Goal: Information Seeking & Learning: Learn about a topic

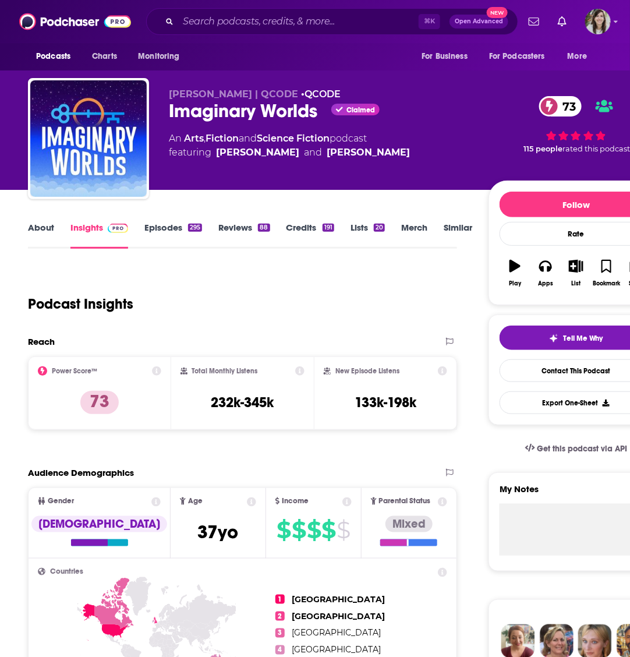
click at [38, 232] on link "About" at bounding box center [41, 235] width 26 height 27
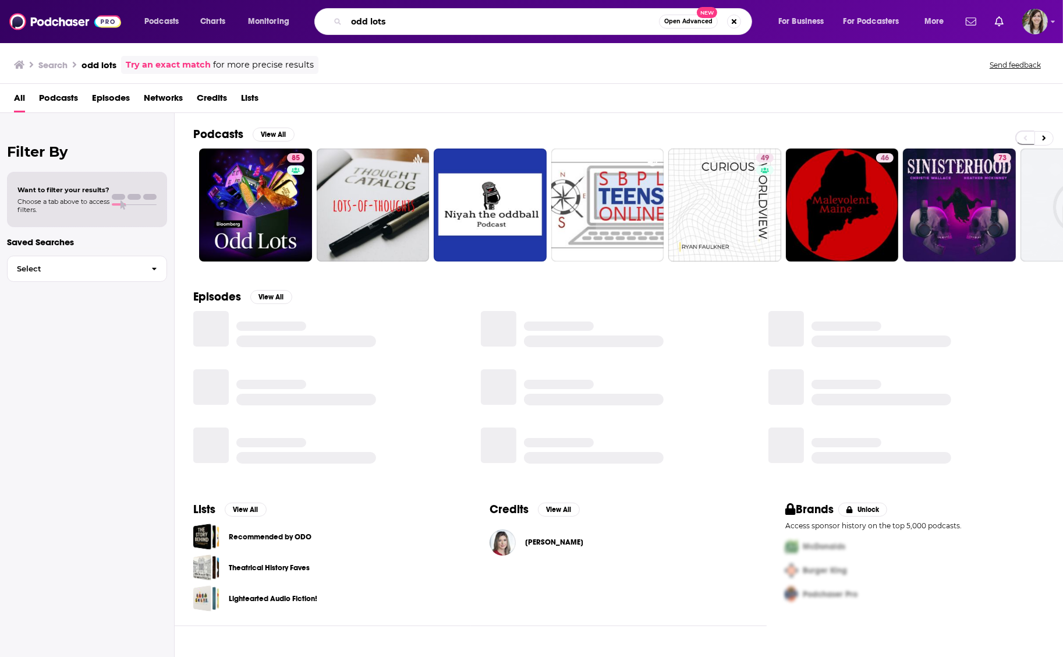
click at [465, 20] on input "odd lots" at bounding box center [502, 21] width 313 height 19
type input "off panel"
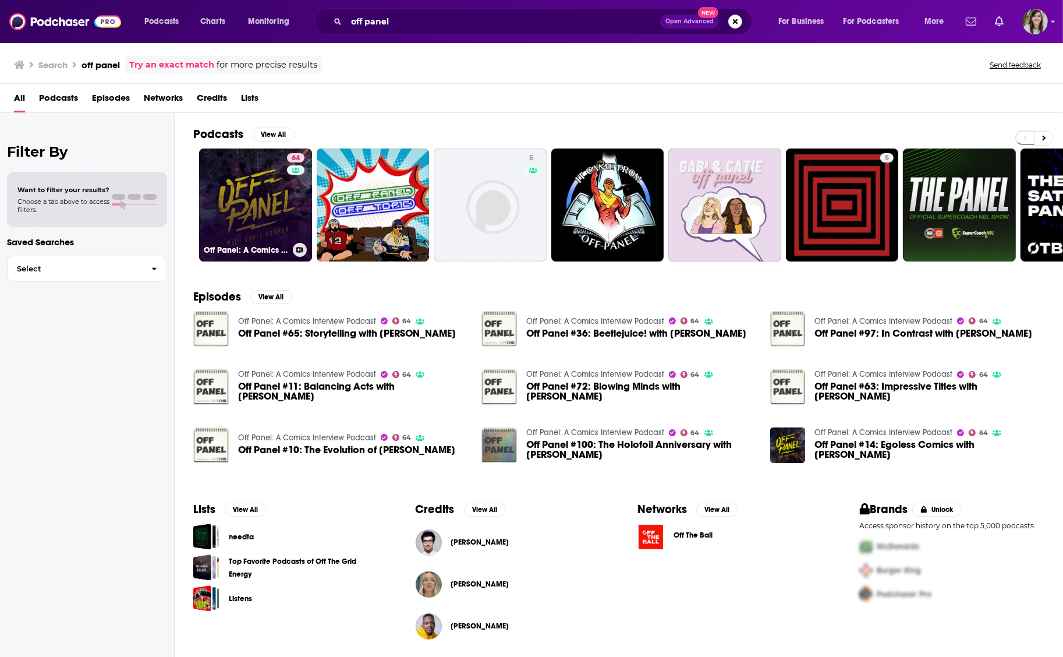
click at [289, 175] on div "64" at bounding box center [297, 198] width 20 height 90
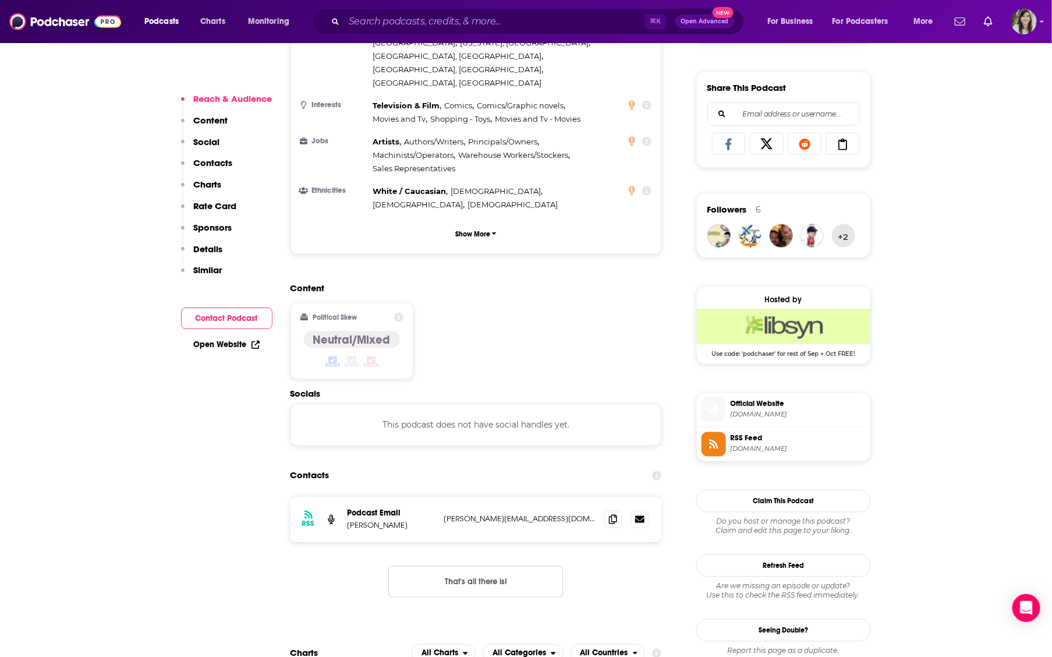
scroll to position [705, 0]
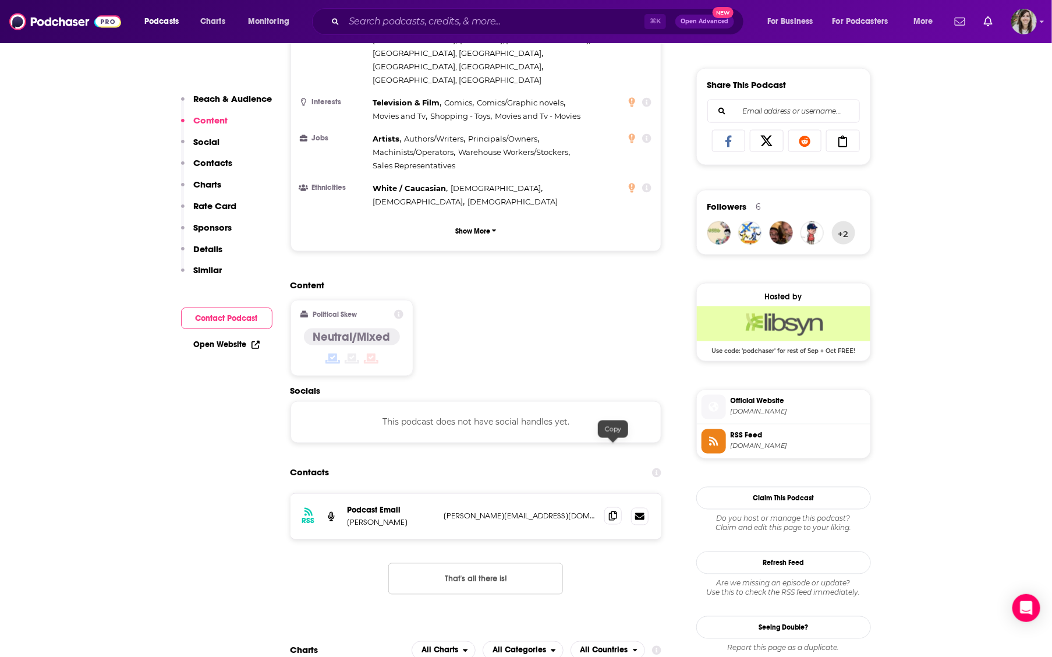
click at [610, 511] on icon at bounding box center [613, 515] width 8 height 9
click at [494, 25] on input "Search podcasts, credits, & more..." at bounding box center [494, 21] width 300 height 19
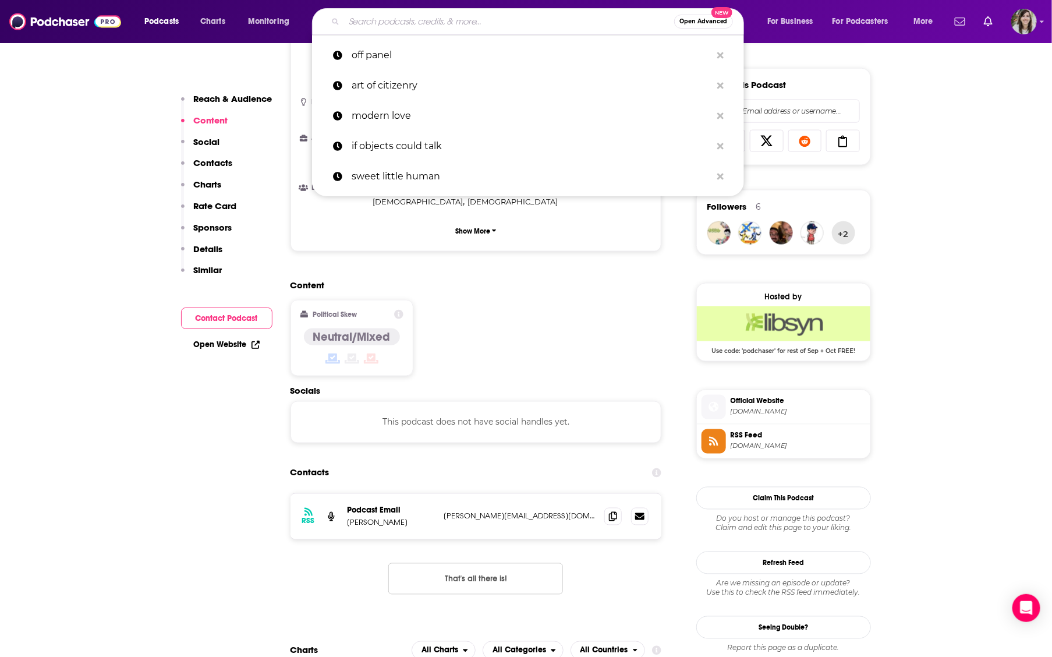
paste input "Jay and Miles X-Plain the X-Men"
type input "Jay and Miles X-Plain the X-Men"
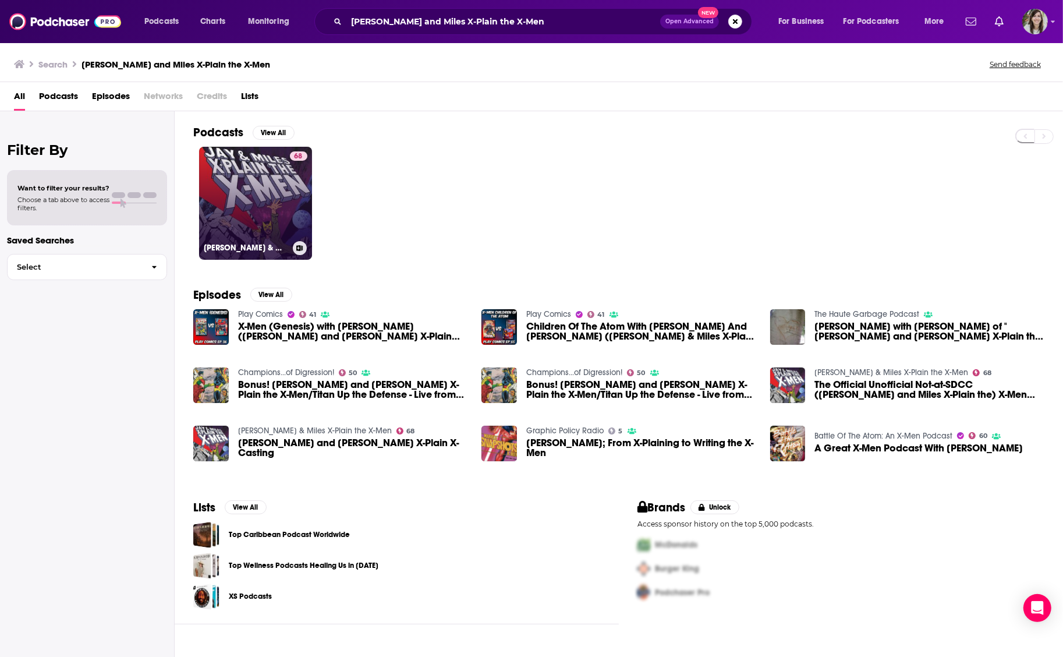
click at [228, 205] on link "68 Jay & Miles X-Plain the X-Men" at bounding box center [255, 203] width 113 height 113
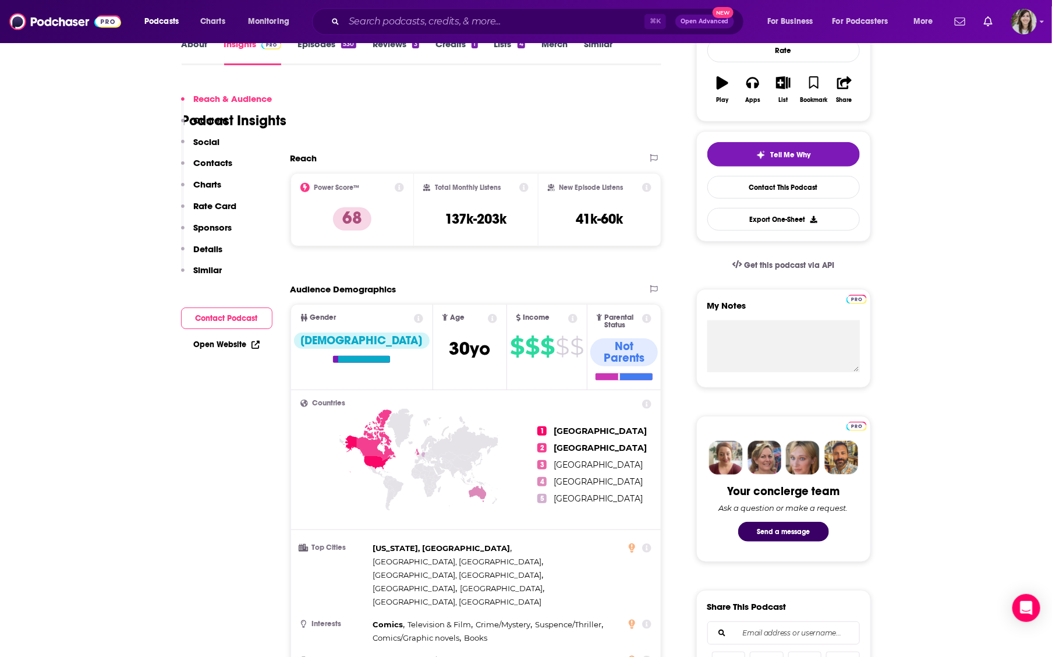
scroll to position [660, 0]
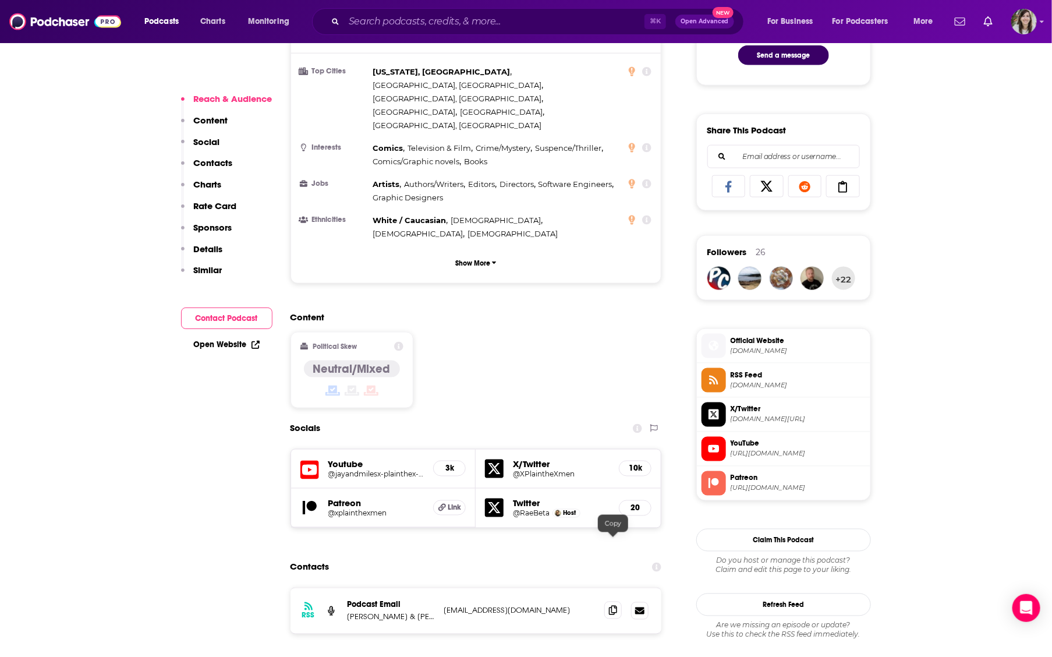
click at [616, 605] on icon at bounding box center [613, 609] width 8 height 9
click at [476, 26] on input "Search podcasts, credits, & more..." at bounding box center [494, 21] width 300 height 19
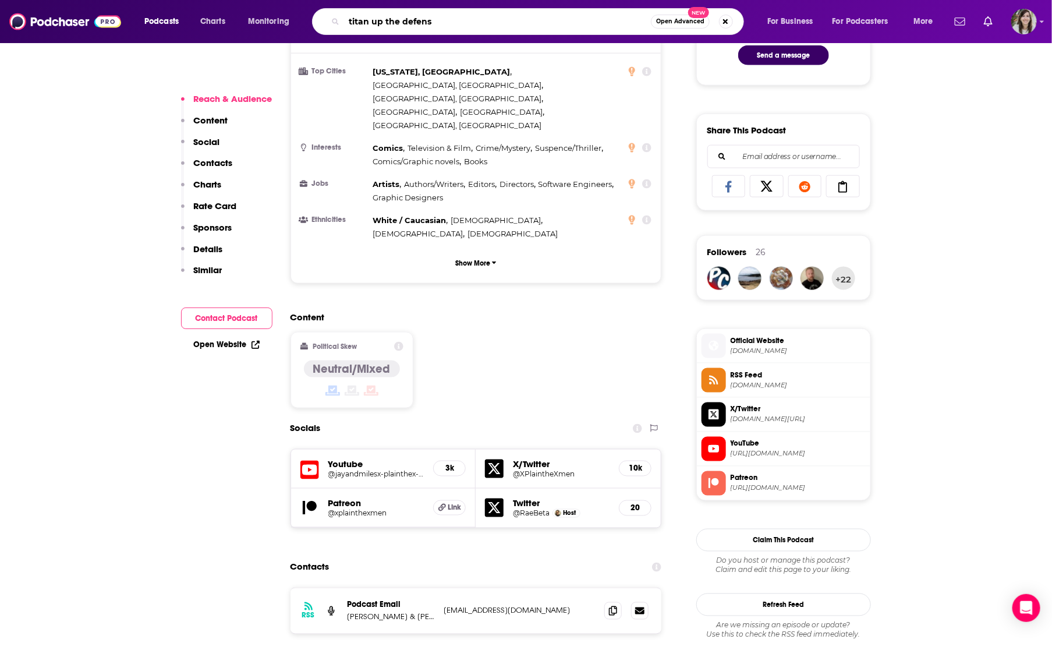
type input "titan up the defense"
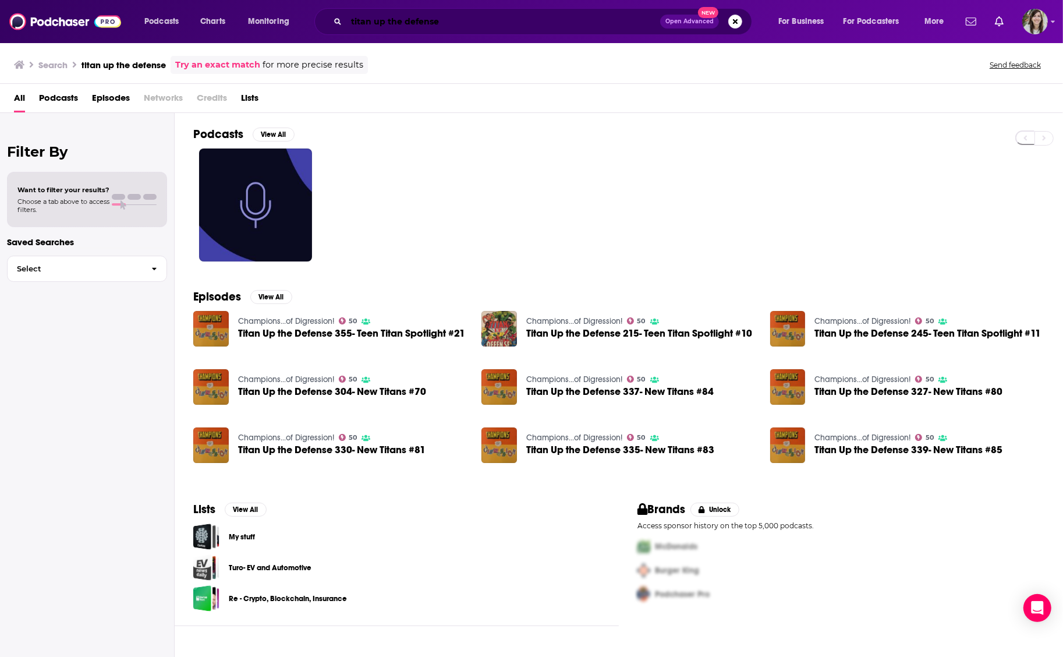
click at [438, 19] on input "titan up the defense" at bounding box center [503, 21] width 314 height 19
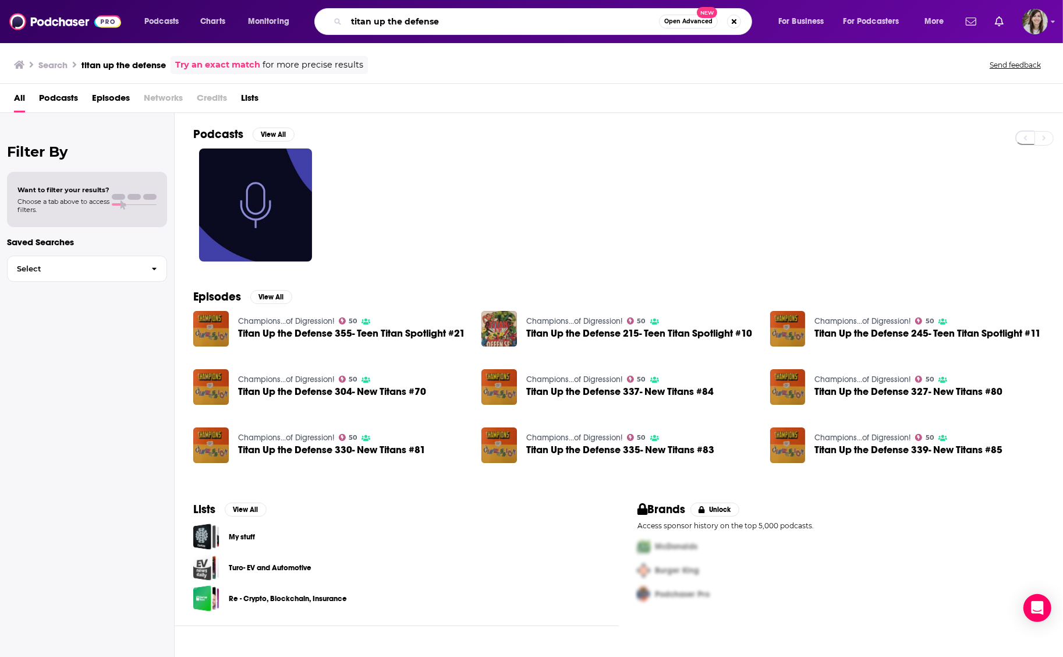
click at [438, 19] on input "titan up the defense" at bounding box center [502, 21] width 313 height 19
type input "cerebro"
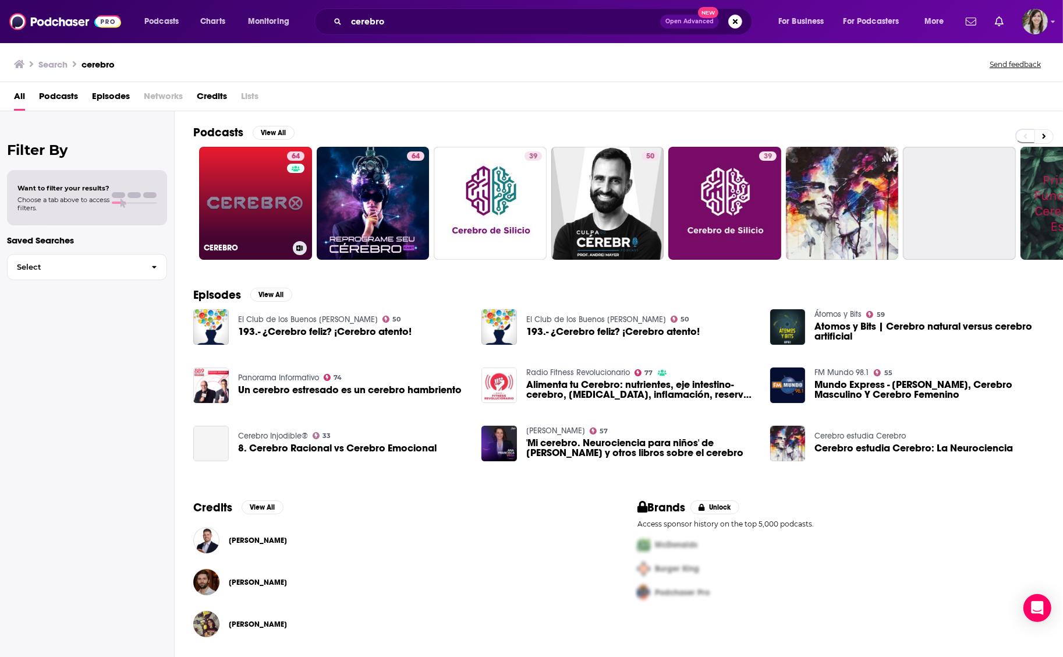
click at [233, 211] on link "64 CEREBRO" at bounding box center [255, 203] width 113 height 113
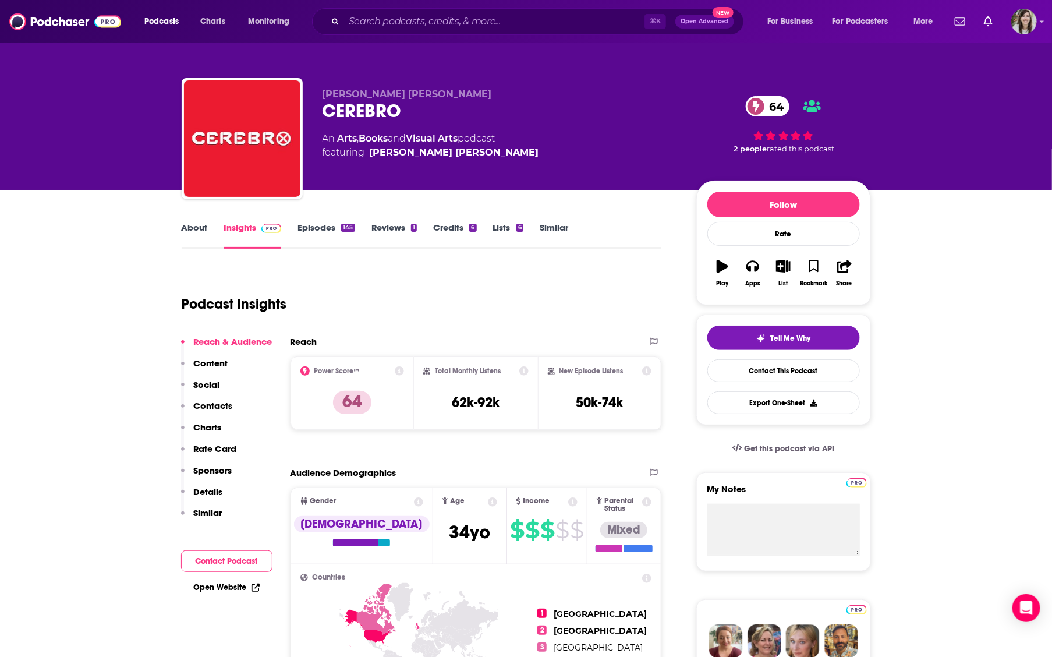
click at [187, 222] on link "About" at bounding box center [195, 235] width 26 height 27
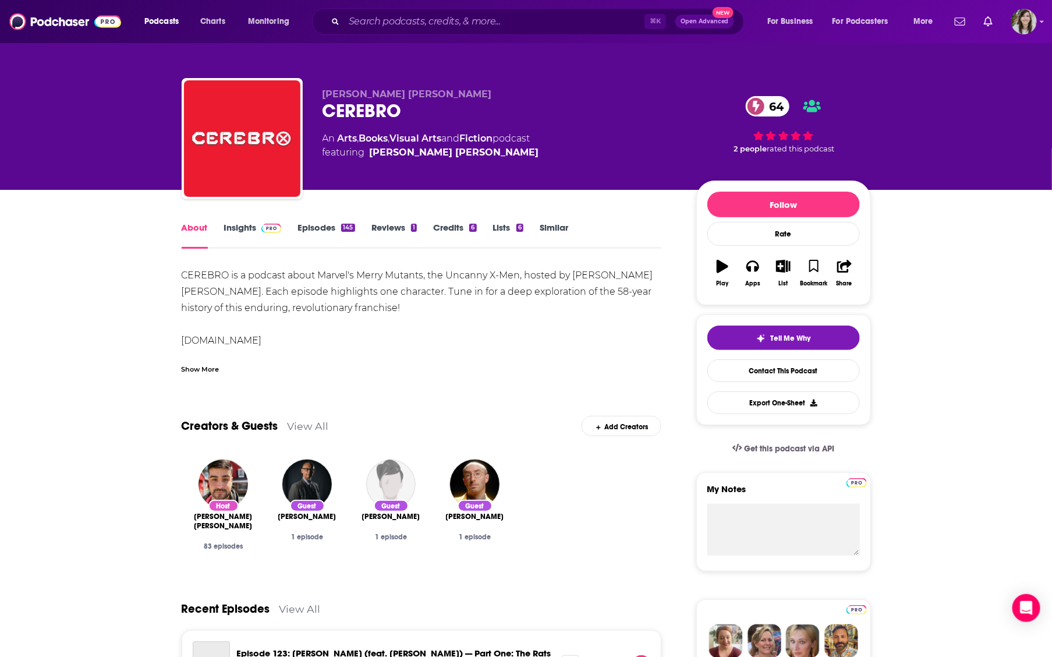
click at [242, 223] on link "Insights" at bounding box center [253, 235] width 58 height 27
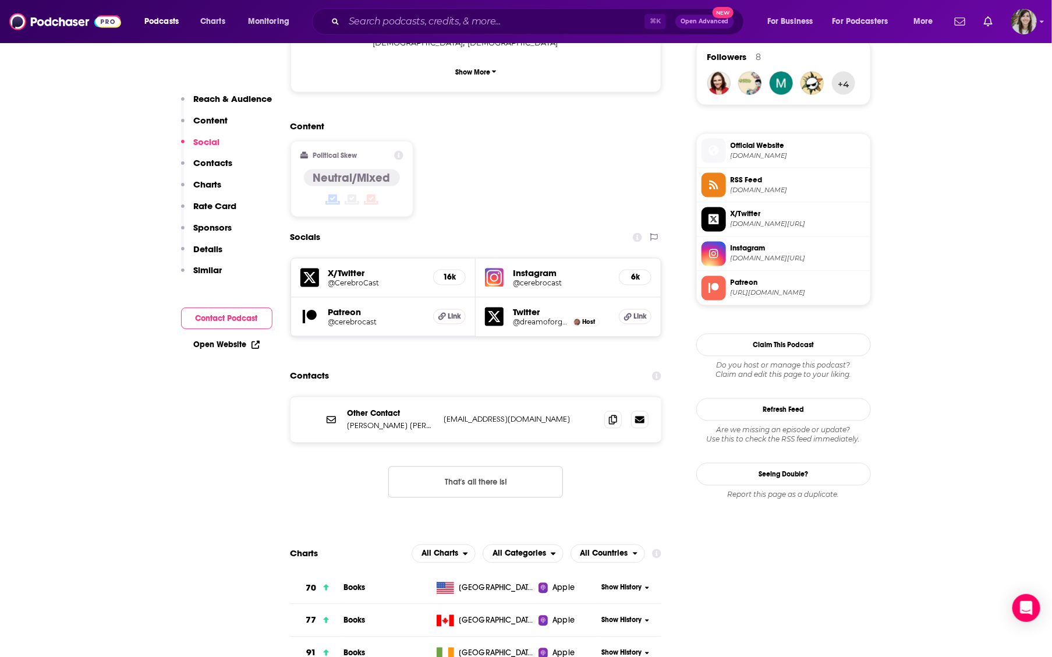
scroll to position [962, 0]
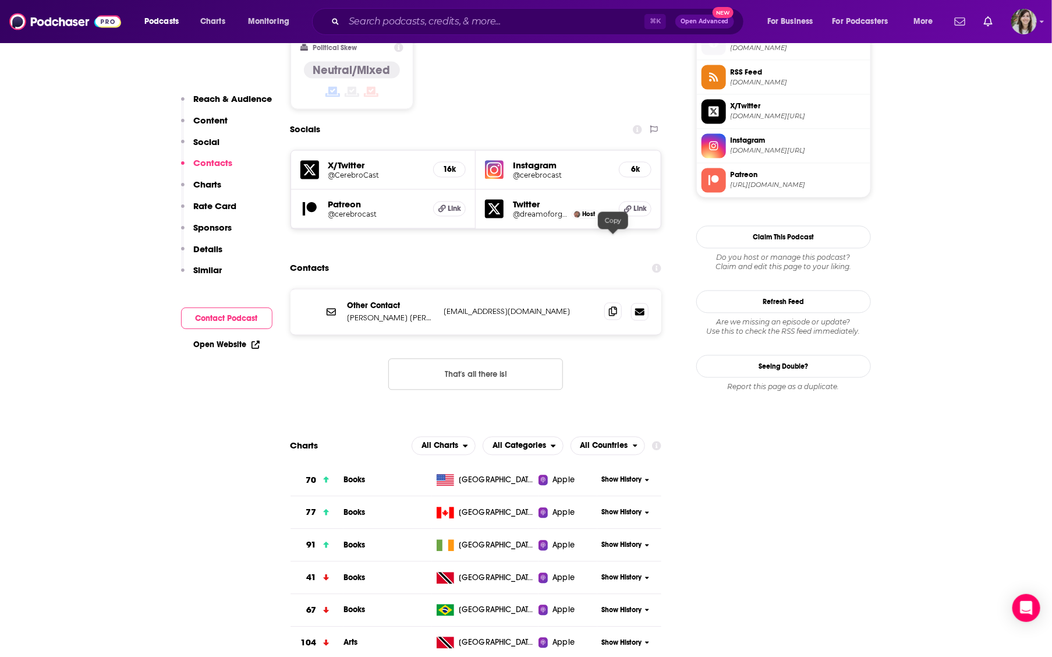
click at [613, 307] on icon at bounding box center [613, 311] width 8 height 9
click at [385, 313] on p "Connor Goldsmith and Alex Abad-Santos" at bounding box center [391, 318] width 87 height 10
click at [386, 313] on p "Connor Goldsmith and Alex Abad-Santos" at bounding box center [391, 318] width 87 height 10
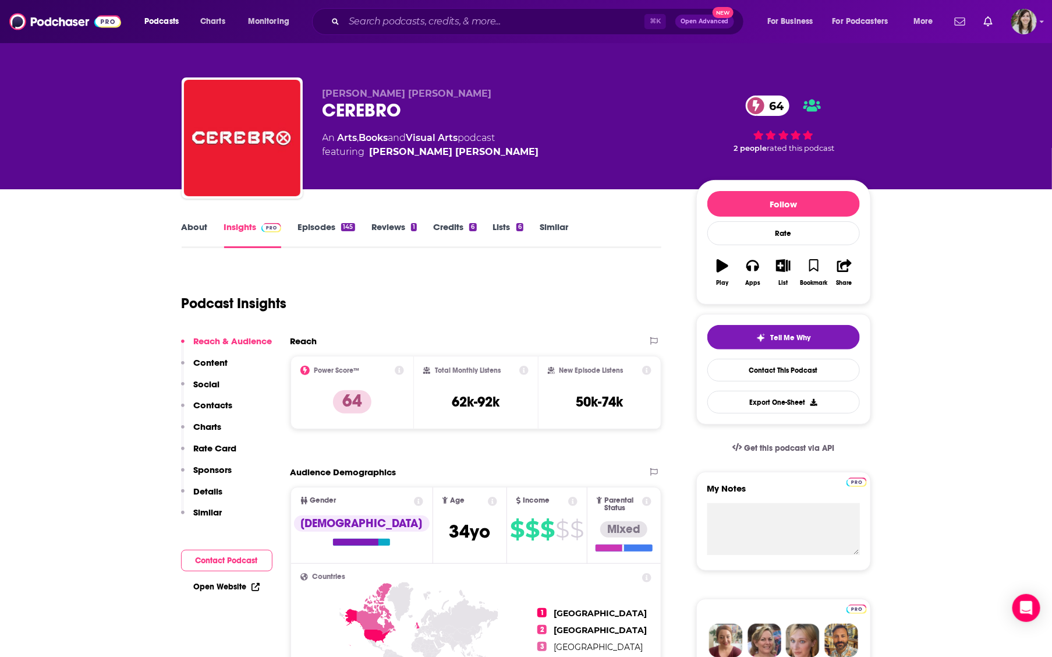
scroll to position [0, 0]
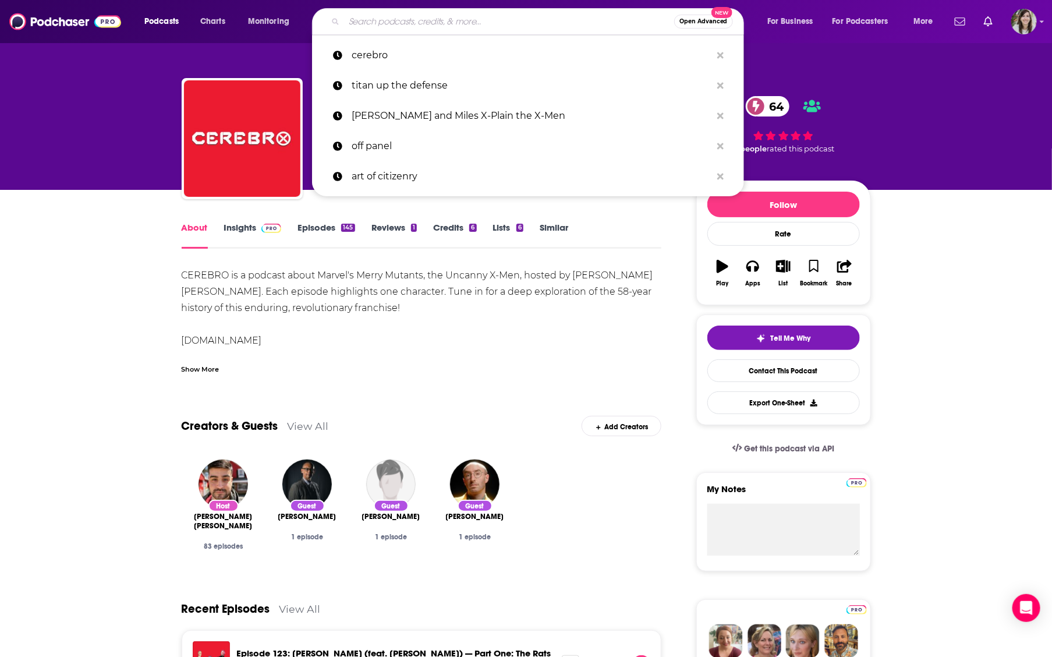
click at [516, 22] on input "Search podcasts, credits, & more..." at bounding box center [509, 21] width 330 height 19
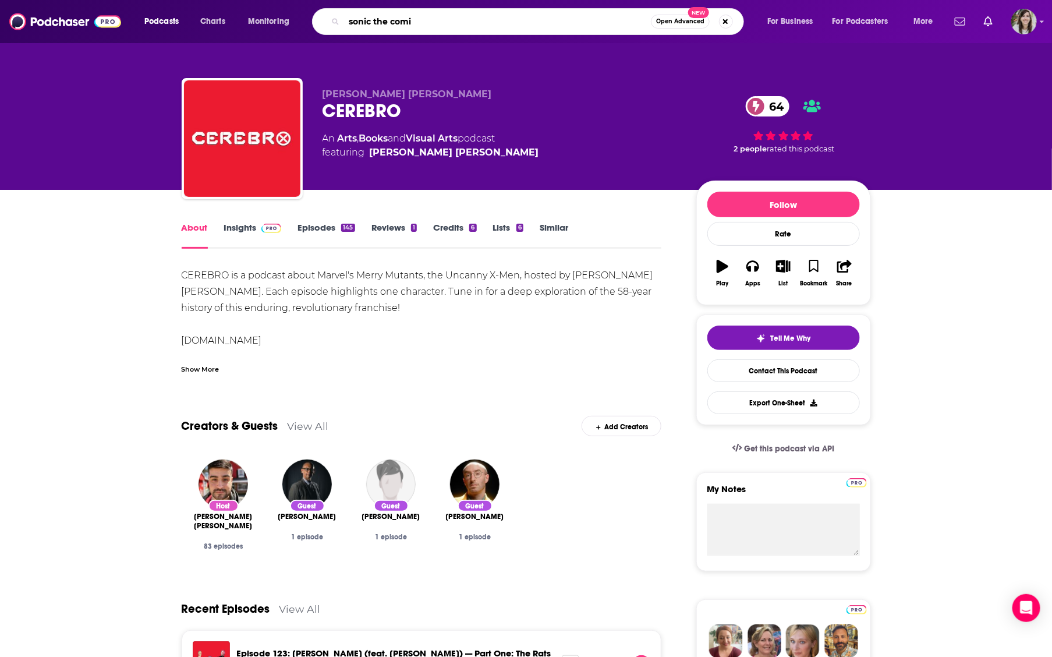
type input "sonic the comic"
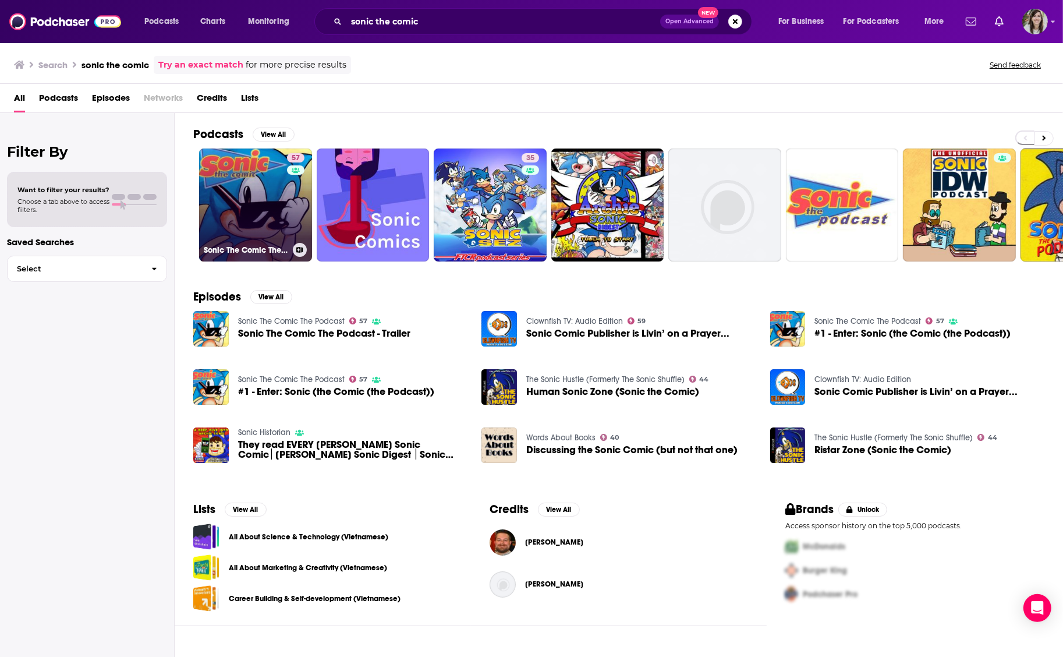
click at [259, 191] on link "57 Sonic The Comic The Podcast" at bounding box center [255, 204] width 113 height 113
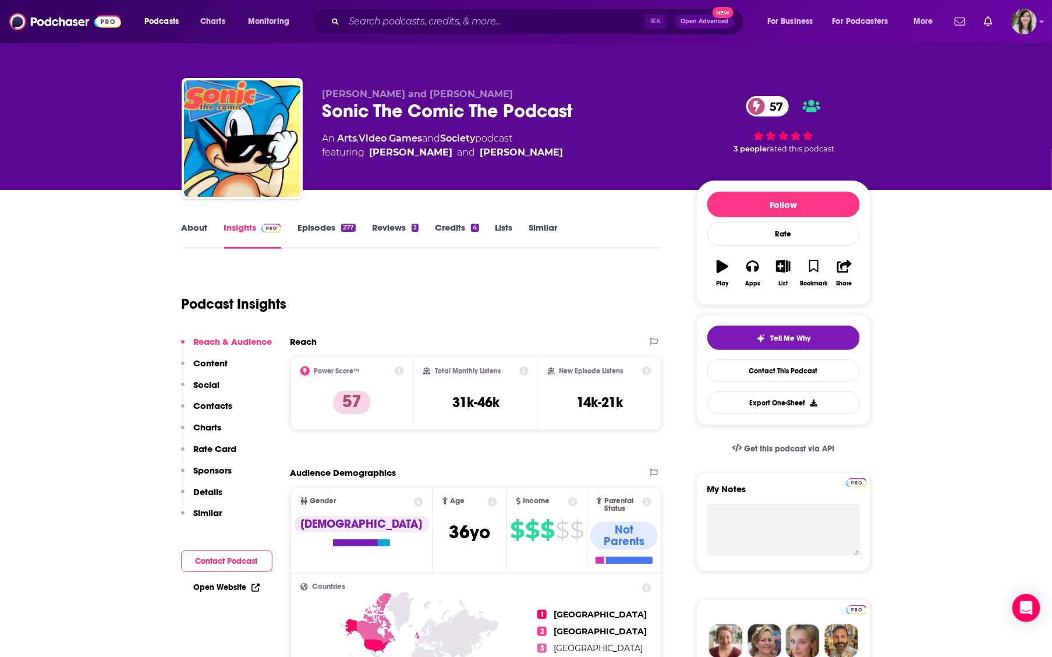
click at [206, 227] on link "About" at bounding box center [195, 235] width 26 height 27
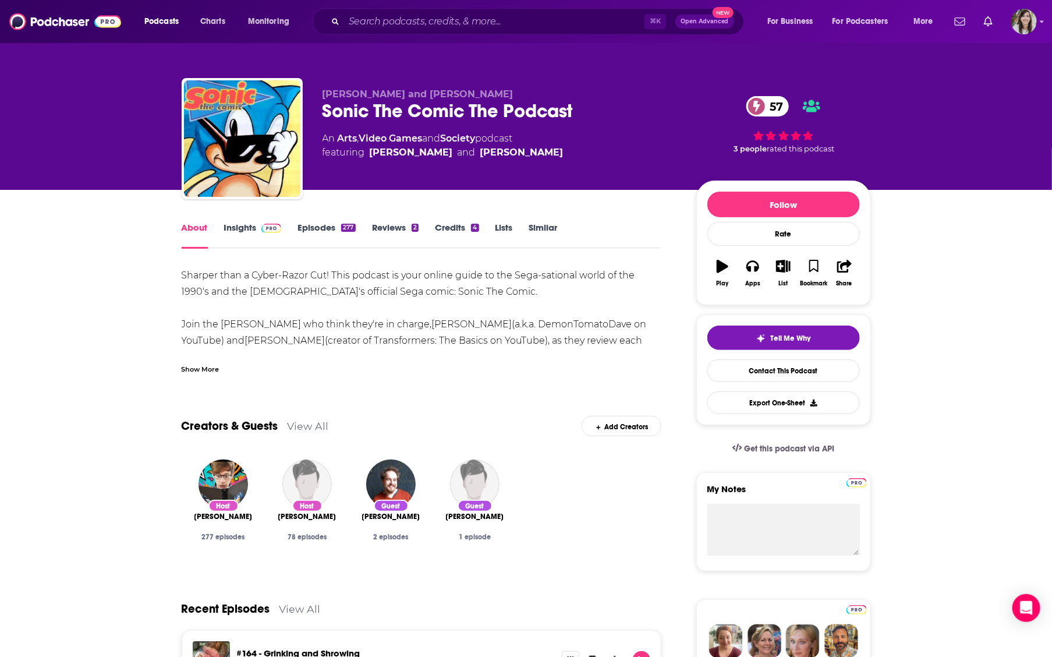
click at [237, 220] on div "About Insights Episodes 277 Reviews 2 Credits 4 Lists Similar" at bounding box center [422, 234] width 480 height 29
click at [239, 225] on link "Insights" at bounding box center [253, 235] width 58 height 27
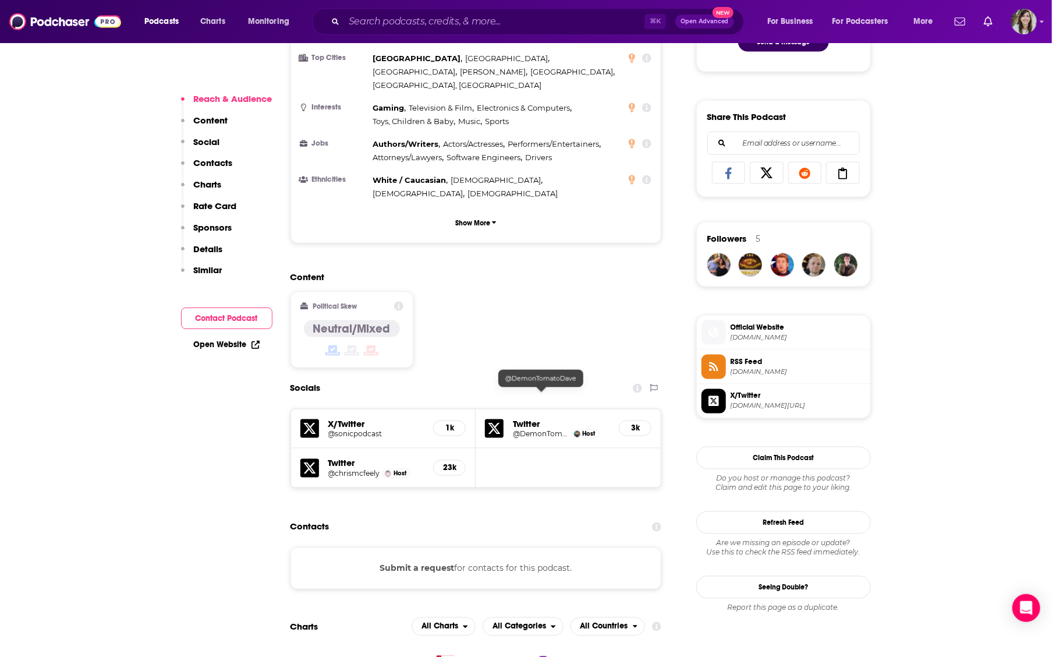
scroll to position [676, 0]
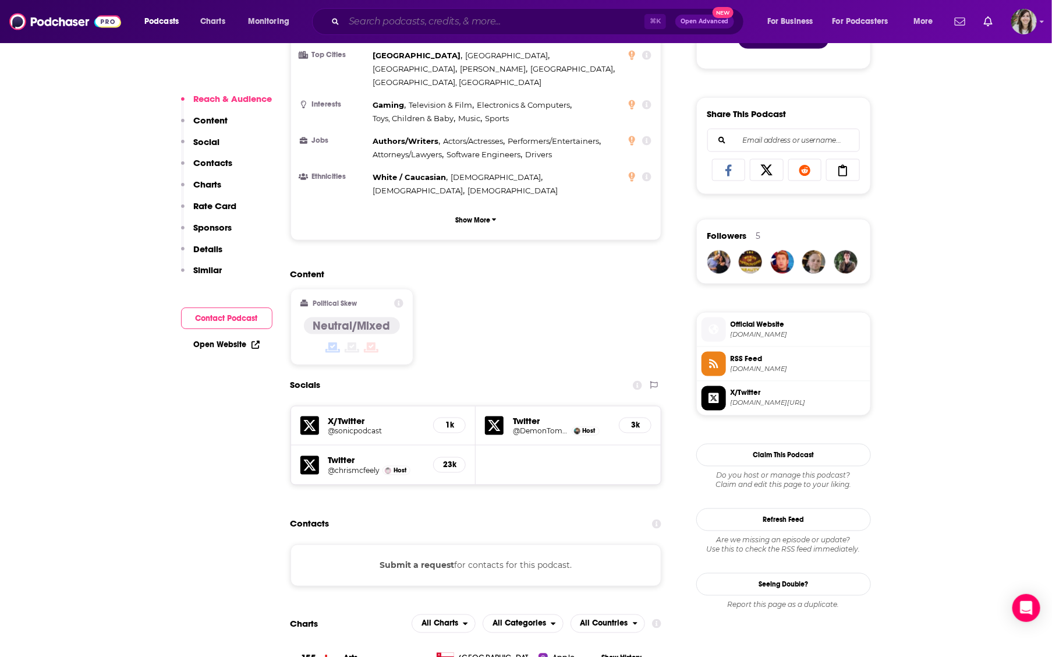
click at [507, 16] on input "Search podcasts, credits, & more..." at bounding box center [494, 21] width 300 height 19
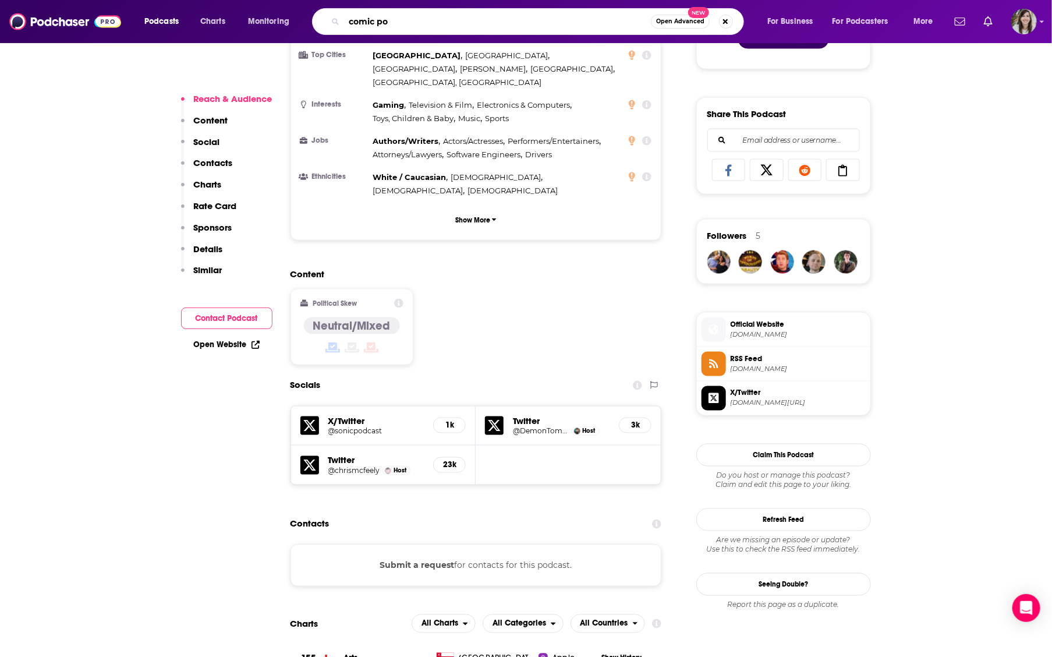
type input "comic pop"
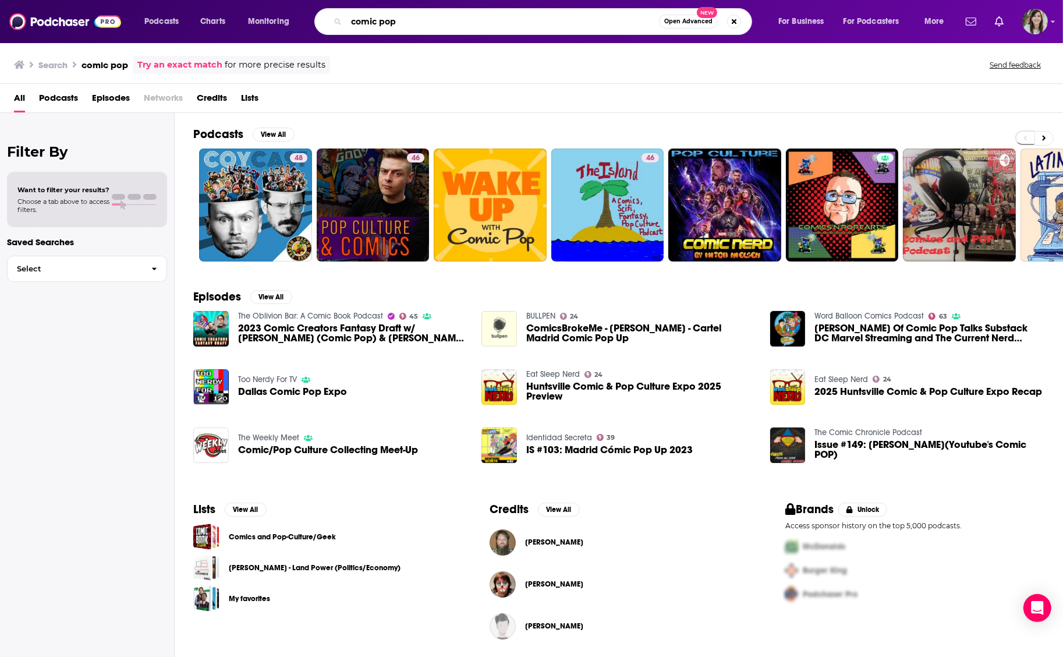
click at [379, 20] on input "comic pop" at bounding box center [502, 21] width 313 height 19
type input "comicpop"
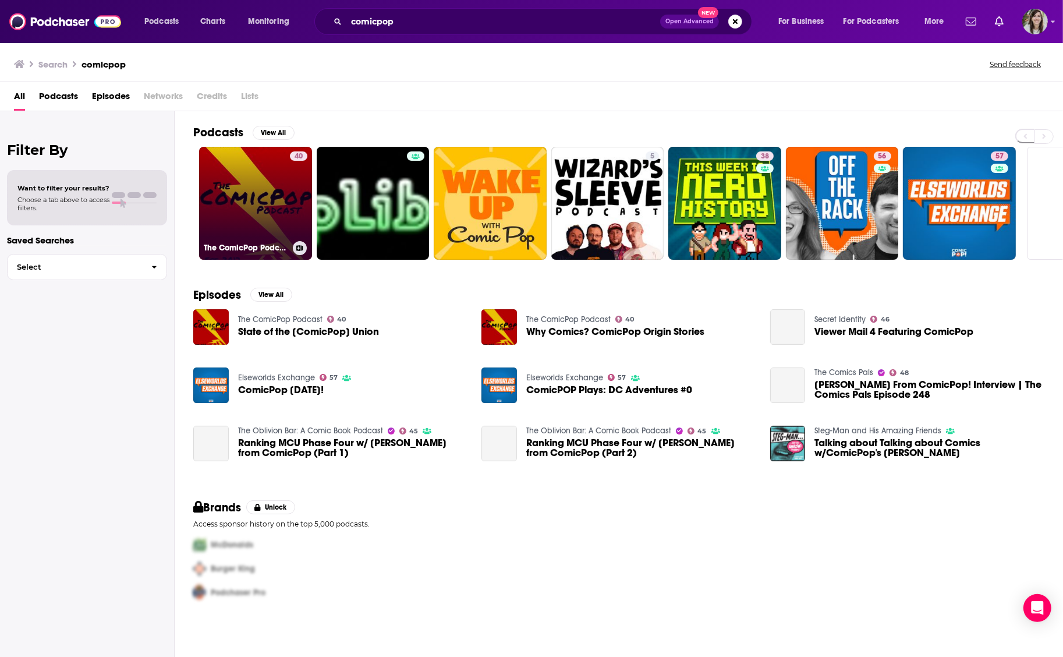
click at [236, 179] on link "40 The ComicPop Podcast" at bounding box center [255, 203] width 113 height 113
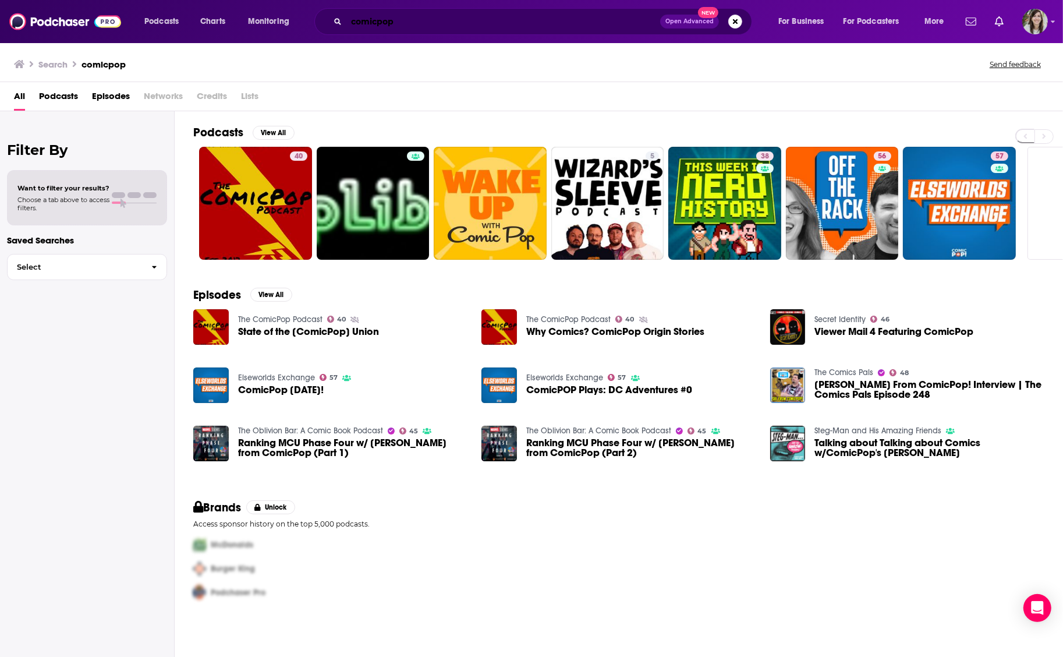
click at [427, 18] on input "comicpop" at bounding box center [503, 21] width 314 height 19
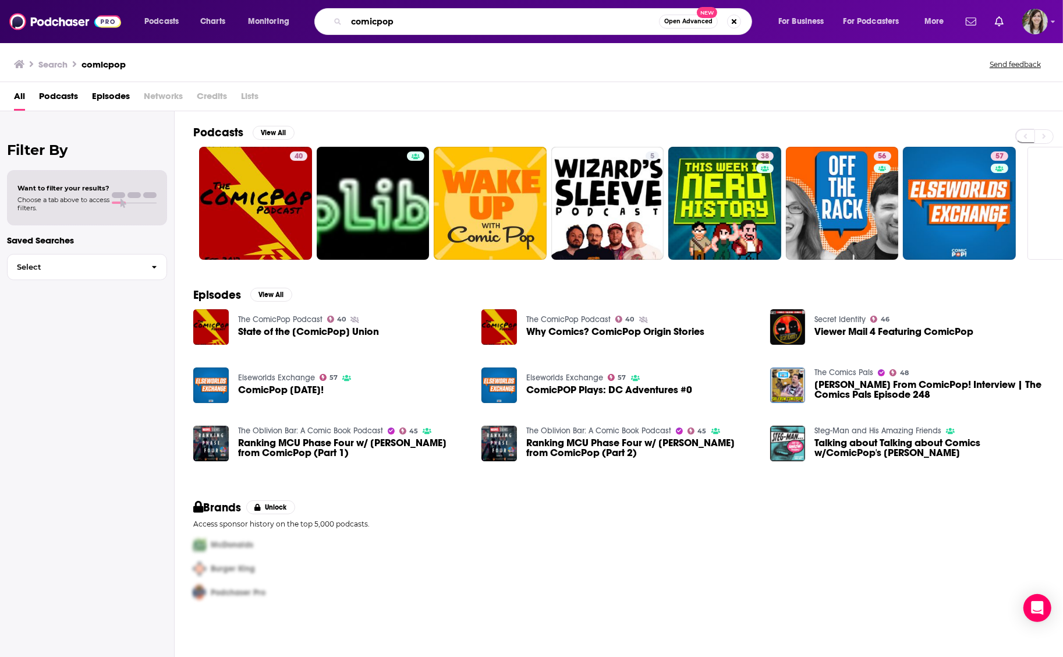
click at [427, 18] on input "comicpop" at bounding box center [502, 21] width 313 height 19
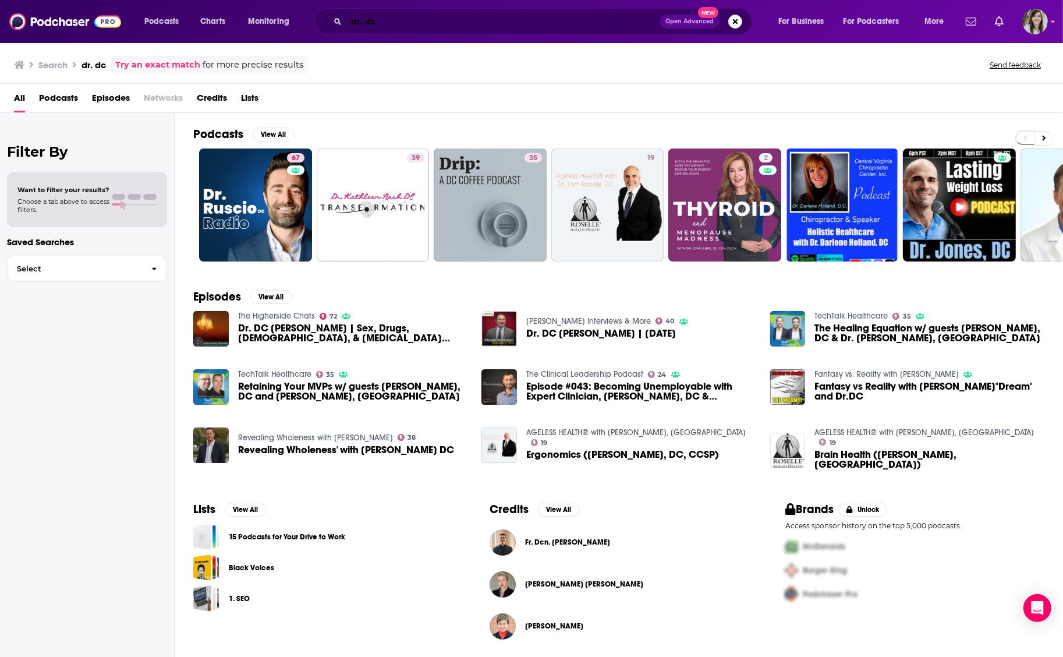
click at [454, 17] on input "dr. dc" at bounding box center [503, 21] width 314 height 19
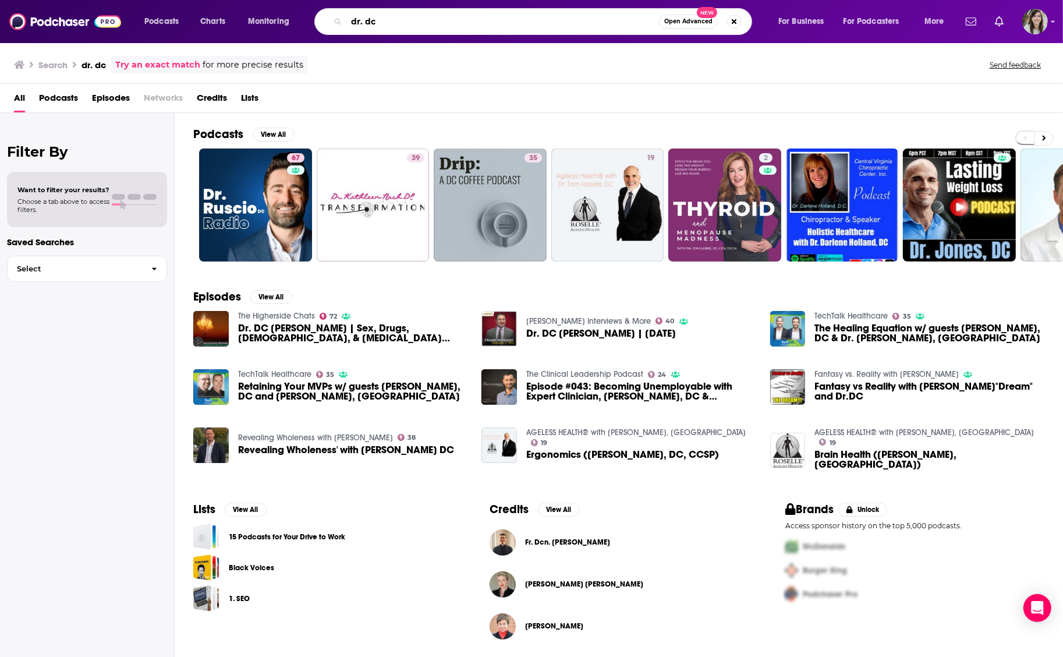
click at [454, 17] on input "dr. dc" at bounding box center [502, 21] width 313 height 19
type input "two headed nerd"
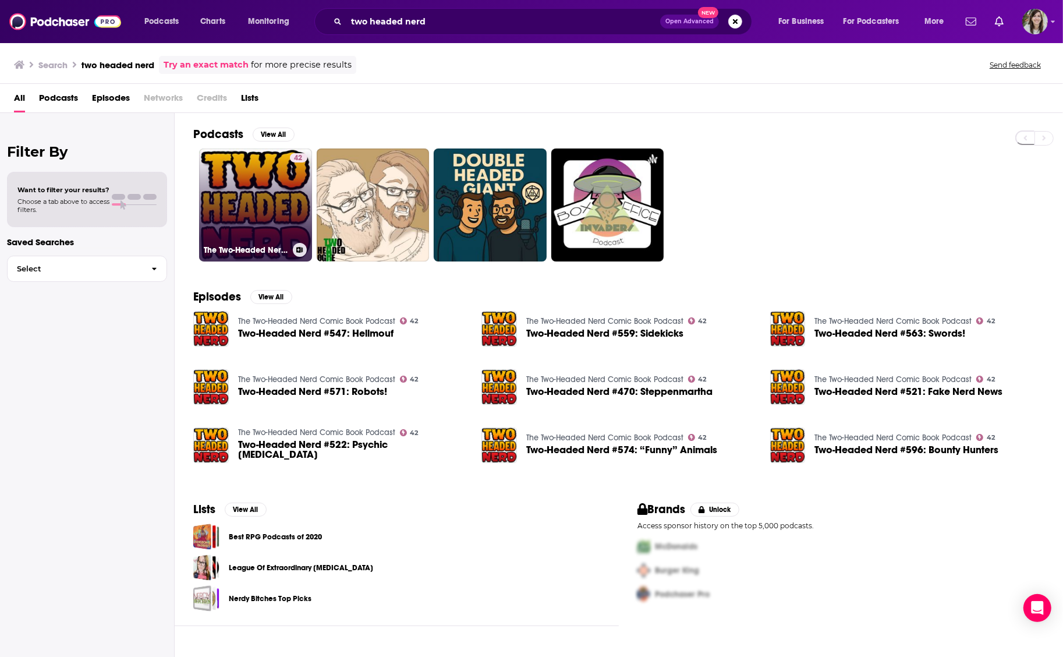
click at [284, 207] on link "42 The Two-Headed Nerd Comic Book Podcast" at bounding box center [255, 204] width 113 height 113
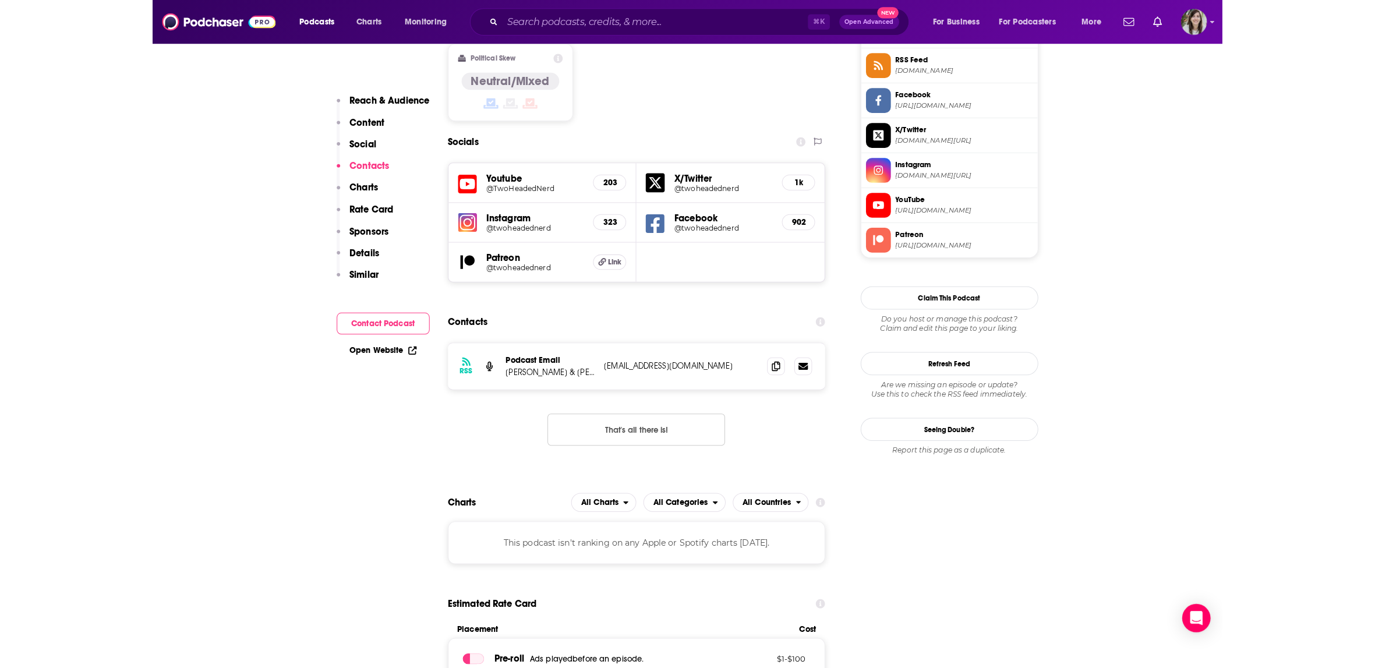
scroll to position [1042, 0]
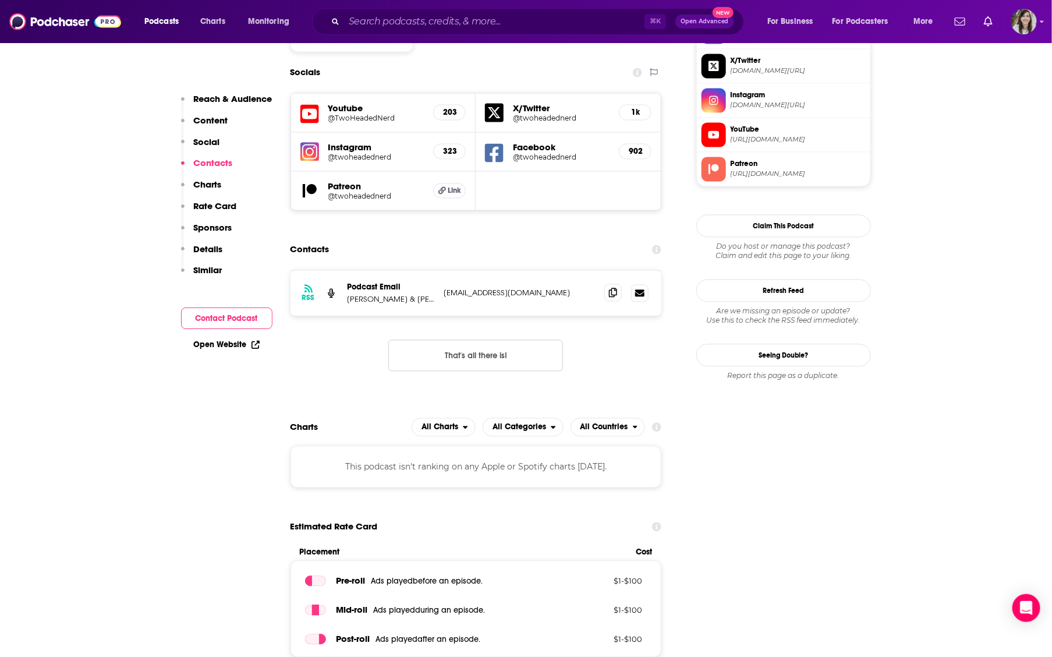
click at [611, 288] on icon at bounding box center [613, 292] width 8 height 9
